Goal: Task Accomplishment & Management: Manage account settings

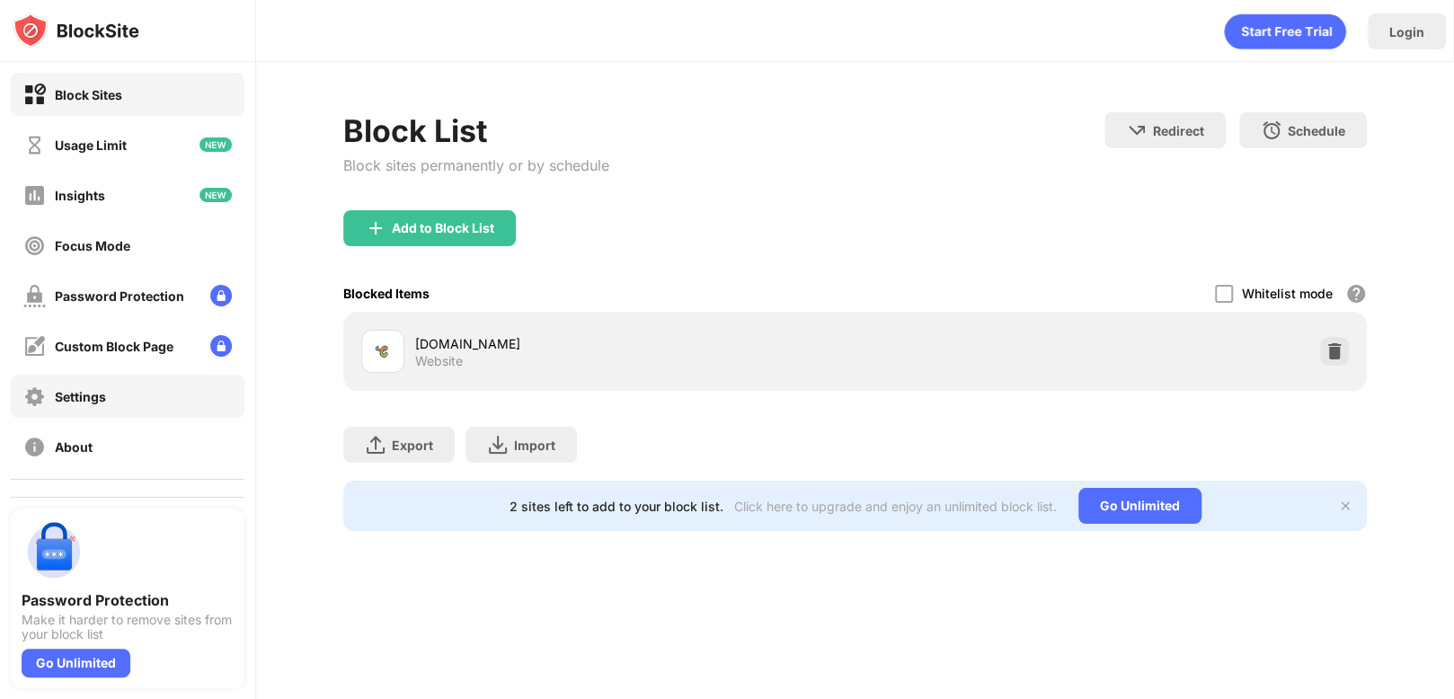
click at [155, 399] on div "Settings" at bounding box center [128, 396] width 234 height 43
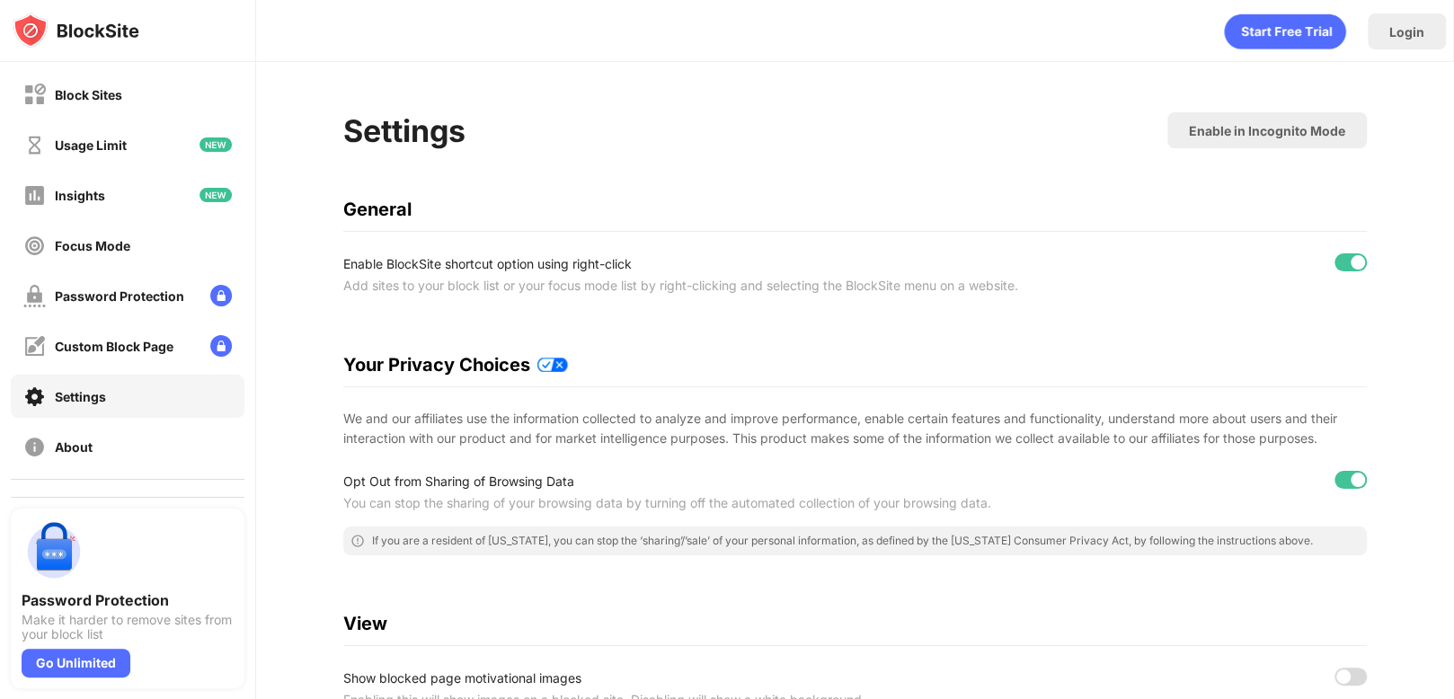
click at [1346, 270] on div at bounding box center [1351, 262] width 32 height 18
click at [1347, 276] on div "Enable BlockSite shortcut option using right-click Add sites to your block list…" at bounding box center [855, 274] width 1024 height 43
click at [1340, 265] on div at bounding box center [1351, 262] width 32 height 18
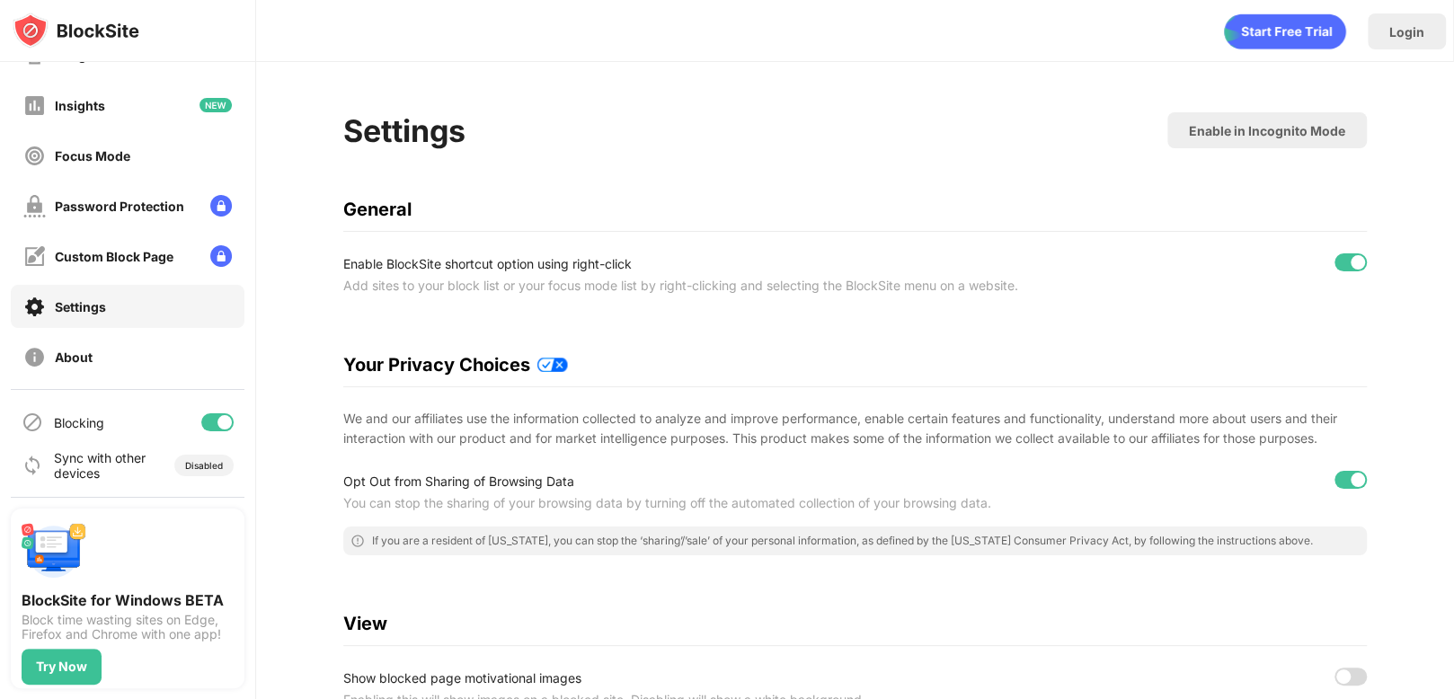
click at [218, 425] on div at bounding box center [225, 422] width 14 height 14
